Goal: Find specific page/section: Find specific page/section

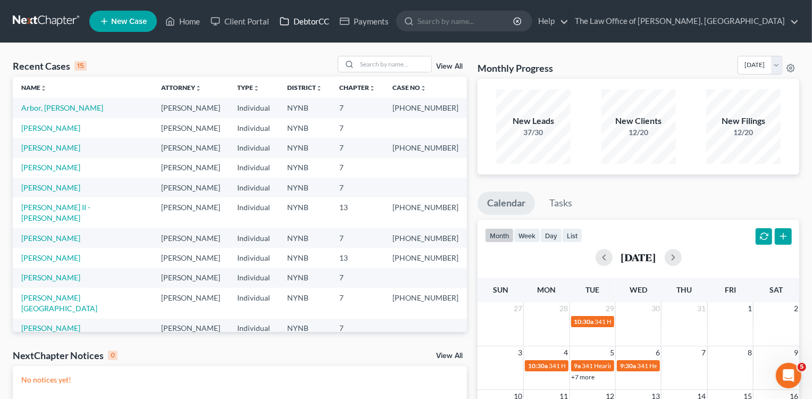
click at [316, 24] on link "DebtorCC" at bounding box center [304, 21] width 60 height 19
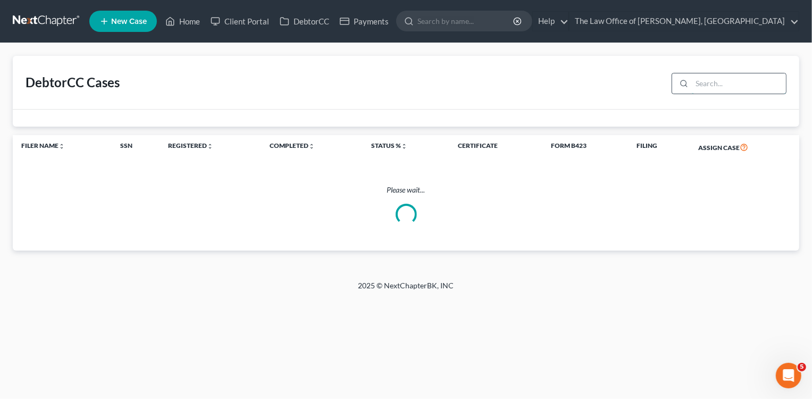
click at [710, 84] on input "search" at bounding box center [739, 83] width 94 height 20
paste input "[PERSON_NAME]"
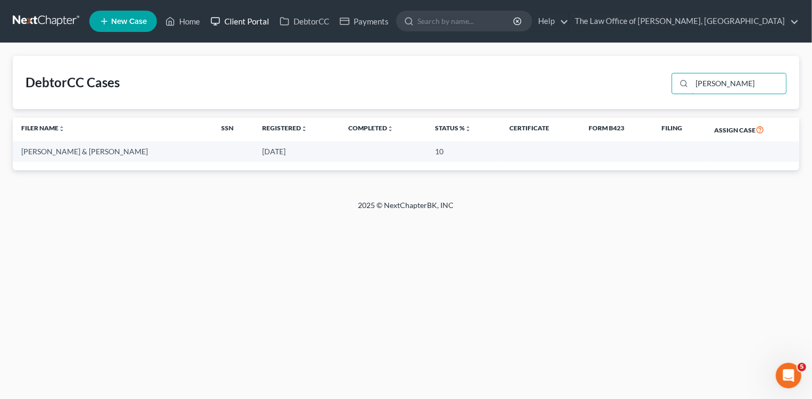
type input "[PERSON_NAME]"
click at [229, 21] on link "Client Portal" at bounding box center [239, 21] width 69 height 19
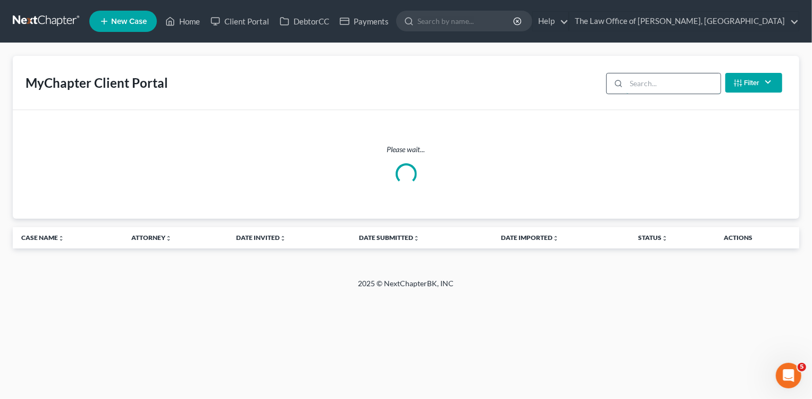
click at [651, 78] on input "search" at bounding box center [673, 83] width 94 height 20
paste input "[PERSON_NAME]"
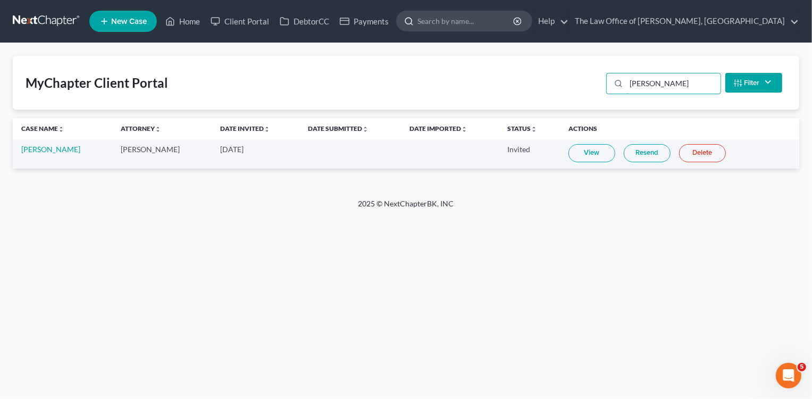
type input "[PERSON_NAME]"
click at [193, 23] on link "Home" at bounding box center [182, 21] width 45 height 19
